Goal: Transaction & Acquisition: Obtain resource

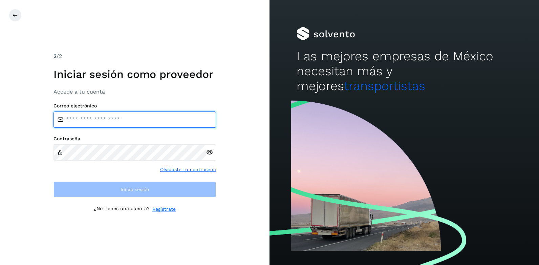
click at [101, 121] on input "email" at bounding box center [135, 119] width 163 height 16
type input "**********"
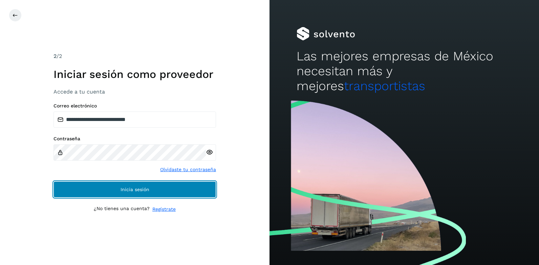
click at [139, 187] on span "Inicia sesión" at bounding box center [135, 189] width 29 height 5
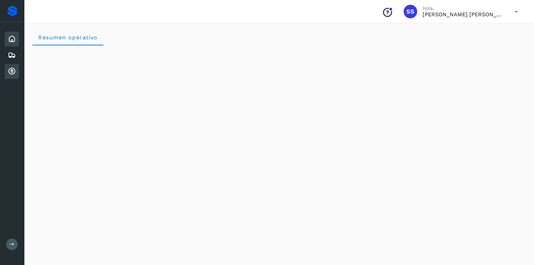
click at [10, 73] on icon at bounding box center [12, 71] width 8 height 8
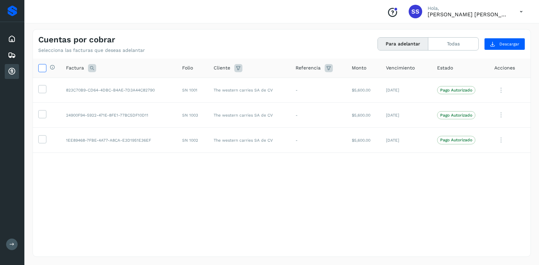
click at [40, 66] on icon at bounding box center [42, 67] width 7 height 7
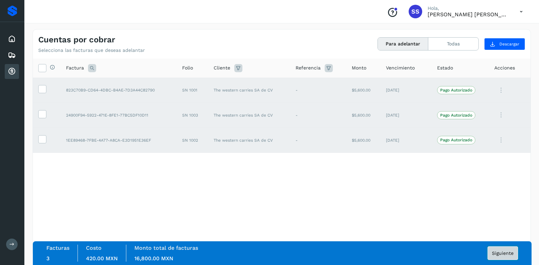
click at [504, 253] on span "Siguiente" at bounding box center [503, 253] width 22 height 5
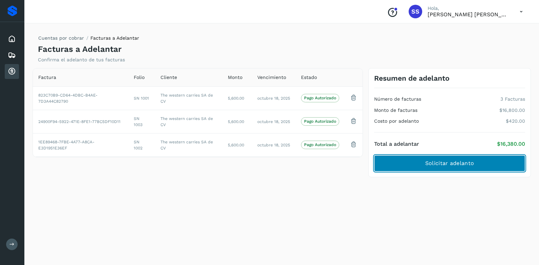
click at [450, 162] on span "Solicitar adelanto" at bounding box center [449, 163] width 49 height 7
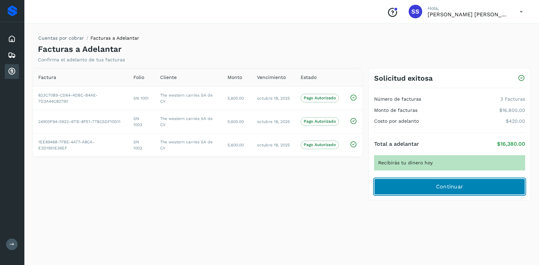
click at [449, 189] on span "Continuar" at bounding box center [449, 186] width 27 height 7
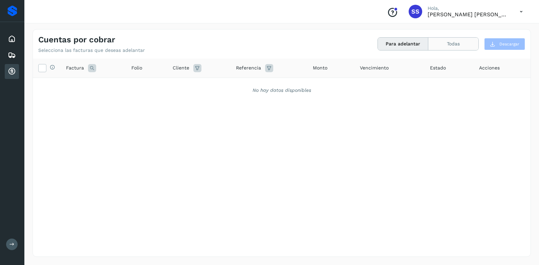
click at [454, 41] on button "Todas" at bounding box center [453, 44] width 50 height 13
